Goal: Information Seeking & Learning: Learn about a topic

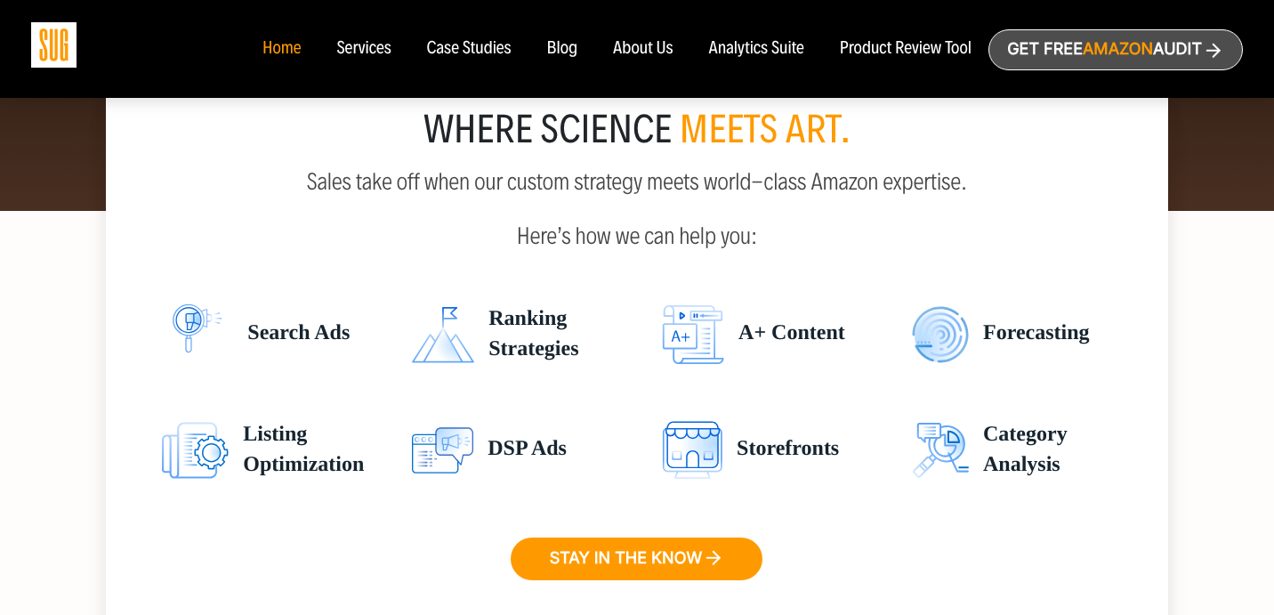
scroll to position [2707, 0]
click at [344, 53] on div "Services" at bounding box center [363, 49] width 54 height 20
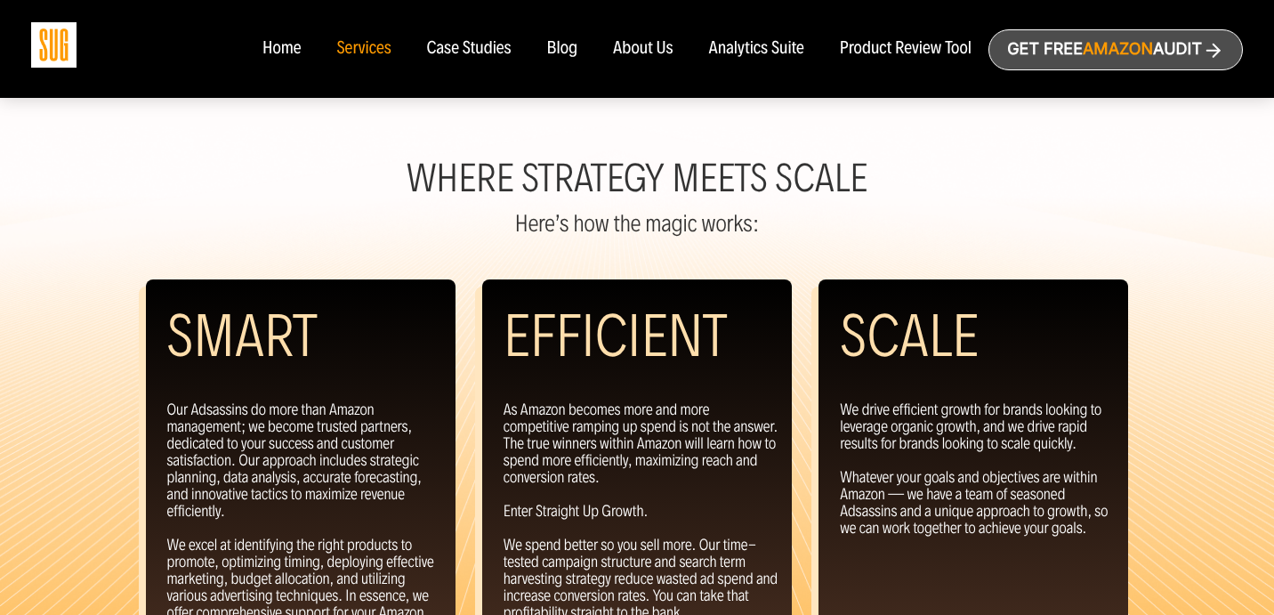
scroll to position [1690, 0]
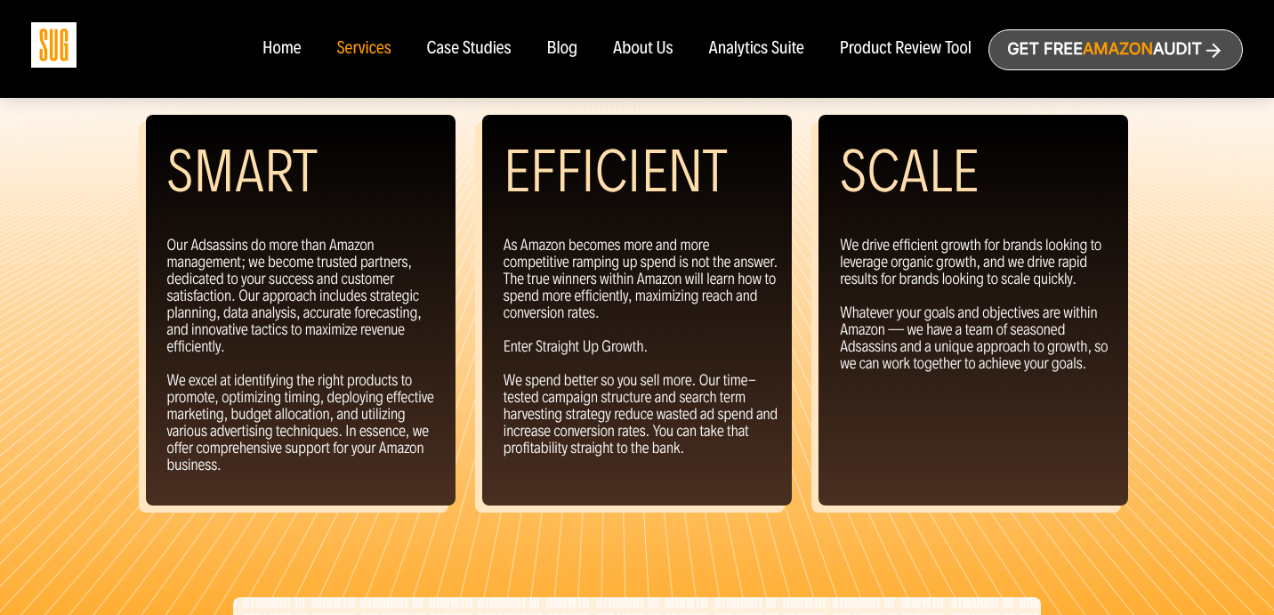
click at [465, 43] on div "Case Studies" at bounding box center [469, 49] width 85 height 20
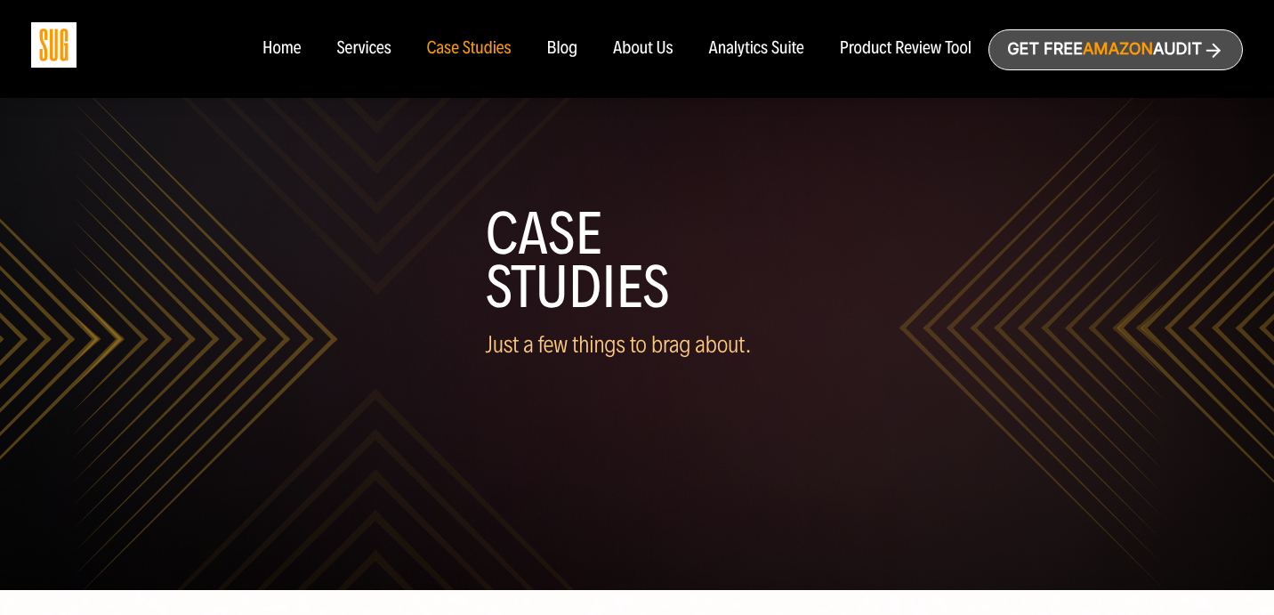
click at [543, 51] on ul "Home Services Case Studies" at bounding box center [617, 49] width 745 height 20
click at [548, 51] on div "Blog" at bounding box center [562, 49] width 31 height 20
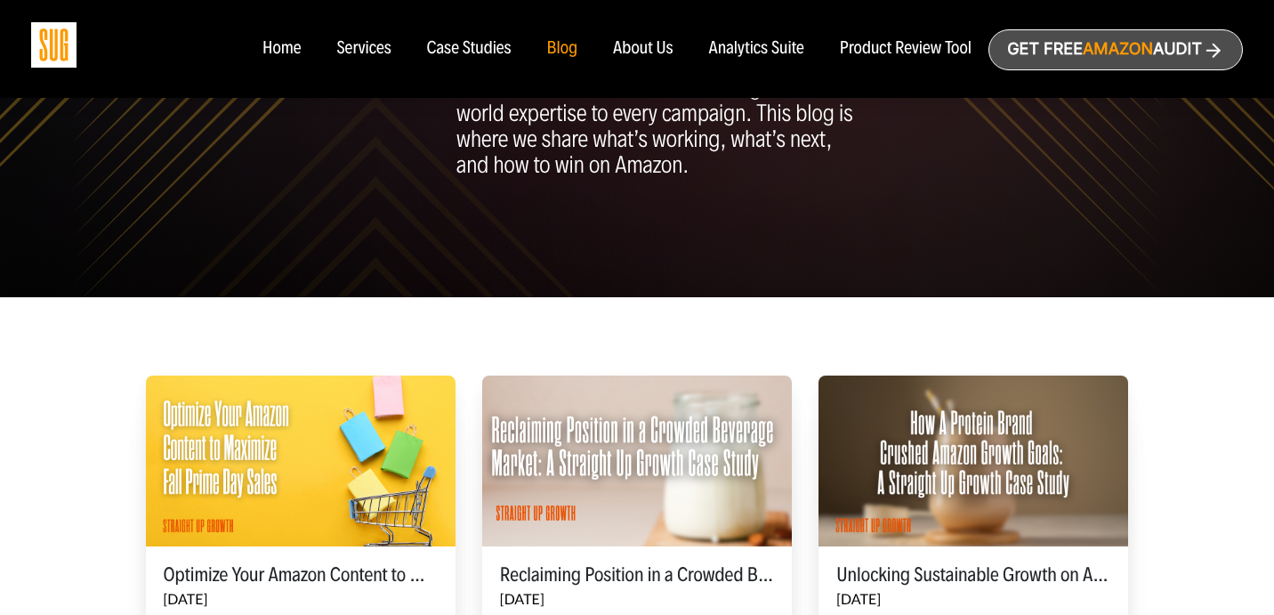
scroll to position [315, 0]
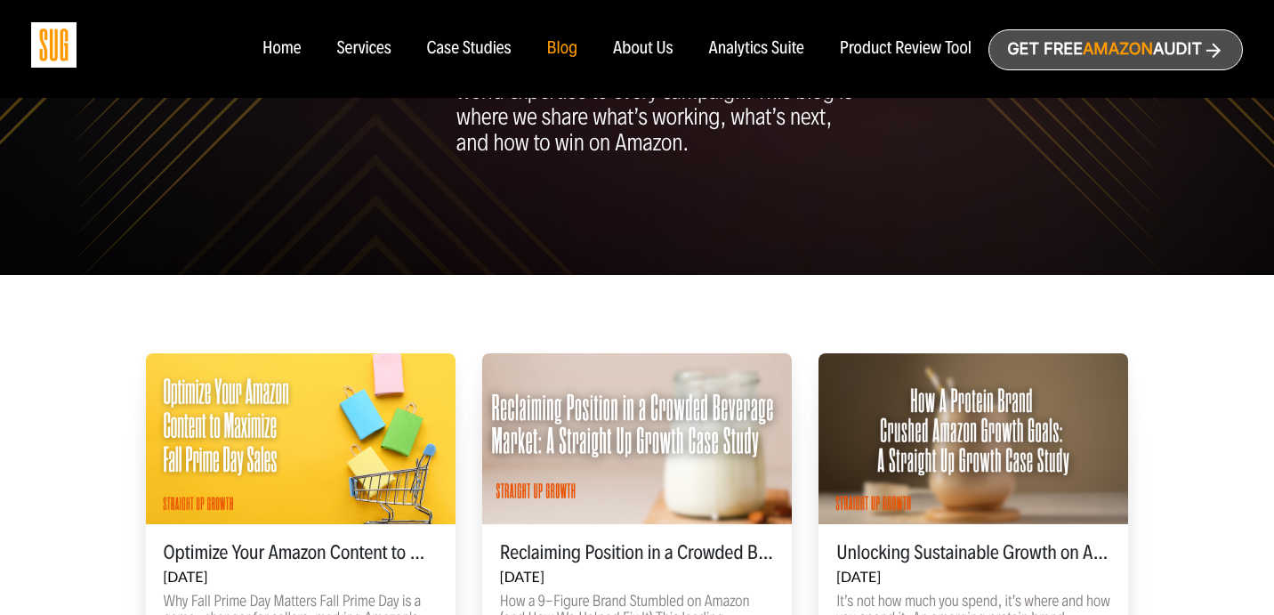
click at [306, 562] on h5 "Optimize Your Amazon Content to Maximize Fall Prime Day Sales" at bounding box center [301, 552] width 274 height 21
